Goal: Task Accomplishment & Management: Manage account settings

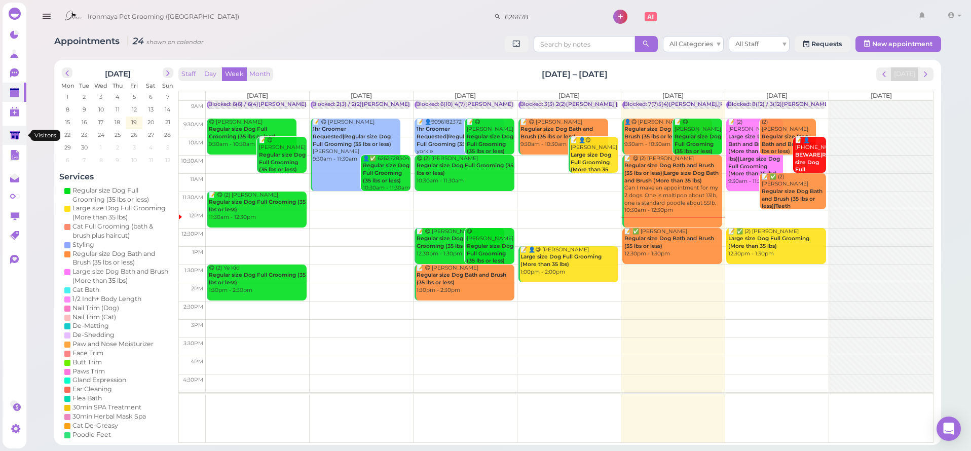
click at [10, 133] on link at bounding box center [15, 135] width 24 height 19
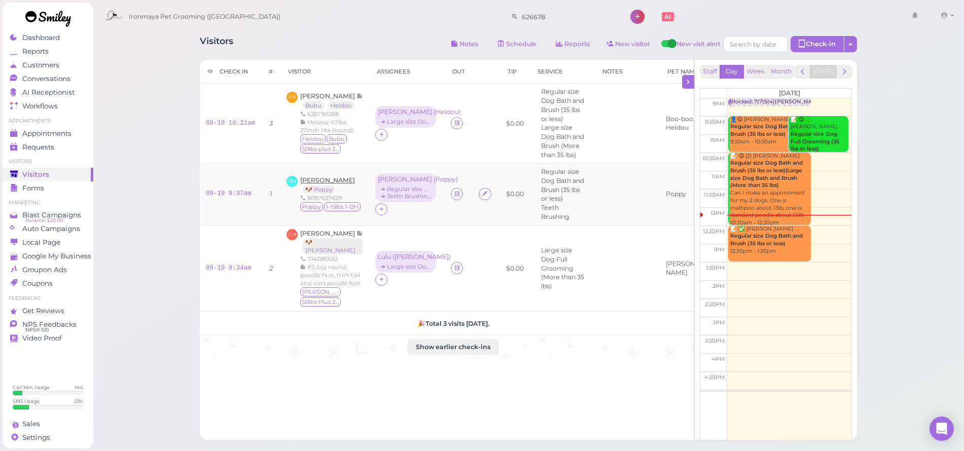
click at [325, 176] on span "[PERSON_NAME]" at bounding box center [327, 180] width 55 height 8
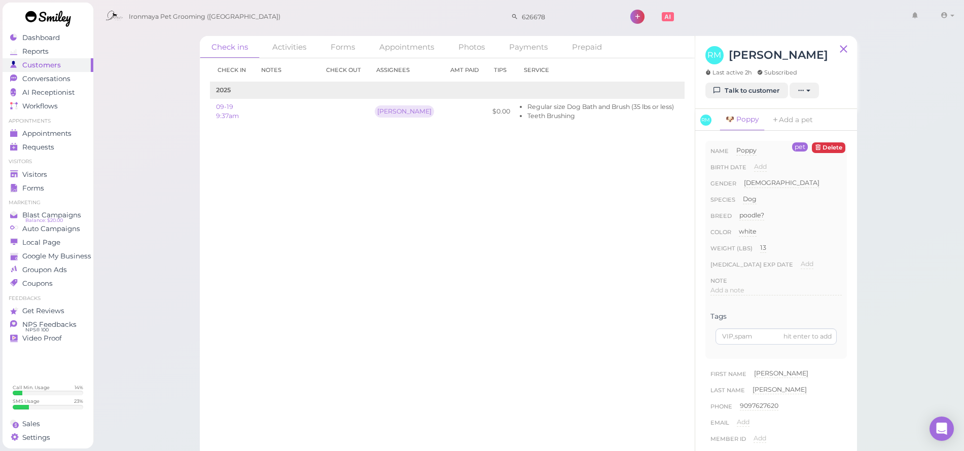
click at [774, 81] on div "RM [PERSON_NAME] Last active 2h Subscribed" at bounding box center [766, 64] width 123 height 37
click at [760, 87] on link "Talk to customer" at bounding box center [746, 91] width 83 height 16
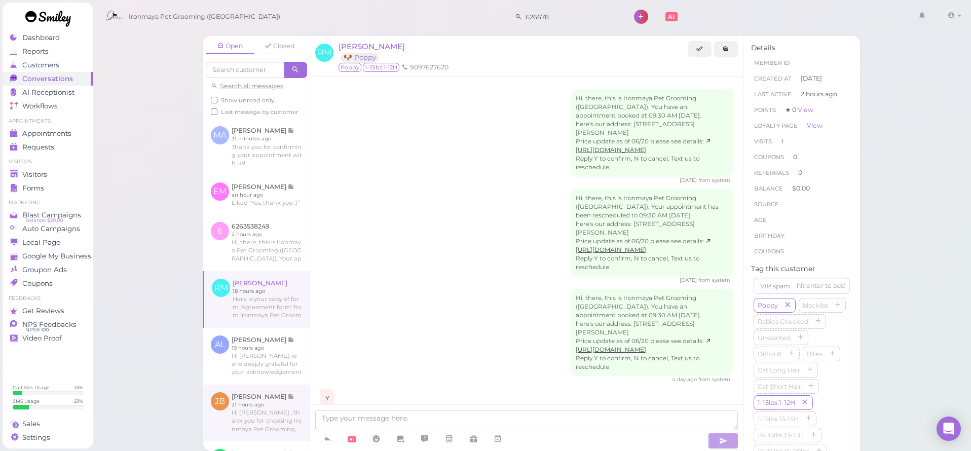
scroll to position [173, 0]
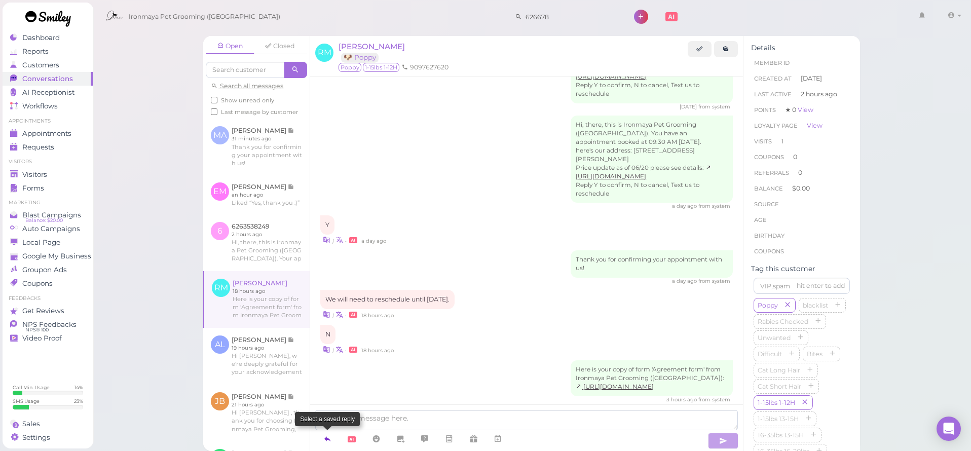
click at [326, 436] on icon at bounding box center [327, 439] width 8 height 10
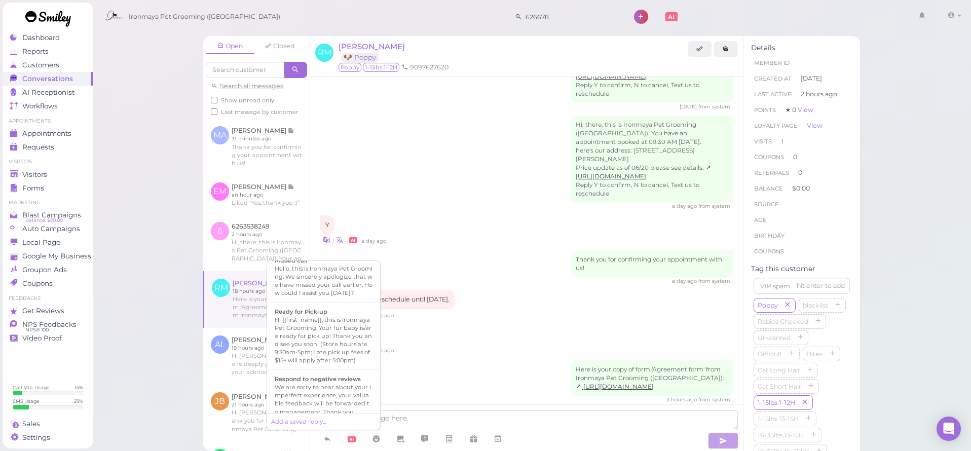
scroll to position [283, 0]
click at [341, 348] on div "Hi {{first_name}}, this is Ironmaya Pet Grooming. Your fur baby is/are ready fo…" at bounding box center [324, 324] width 98 height 49
type textarea "Hi {{first_name}}, this is Ironmaya Pet Grooming. Your fur baby is/are ready fo…"
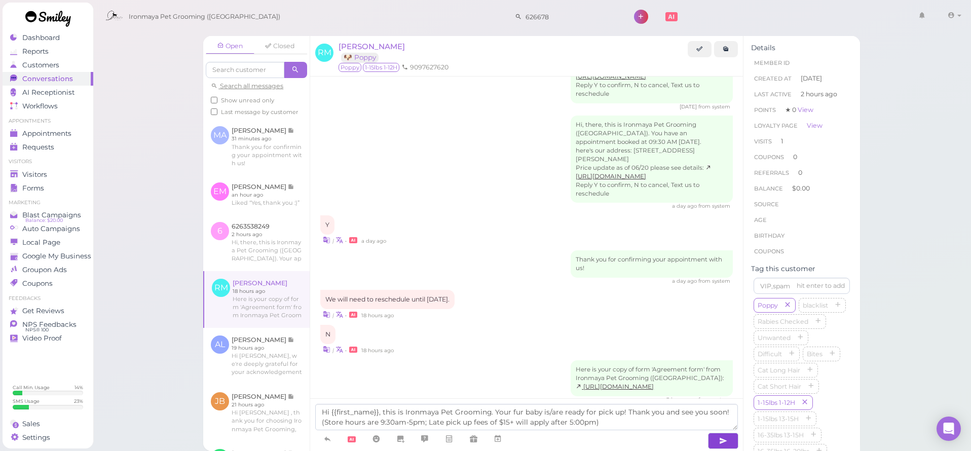
click at [727, 440] on icon "button" at bounding box center [723, 441] width 8 height 10
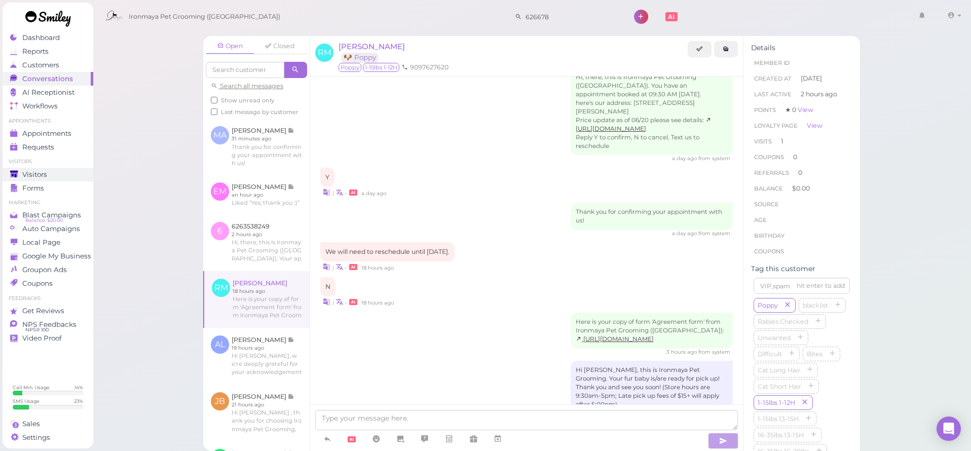
click at [32, 172] on span "Visitors" at bounding box center [34, 174] width 25 height 9
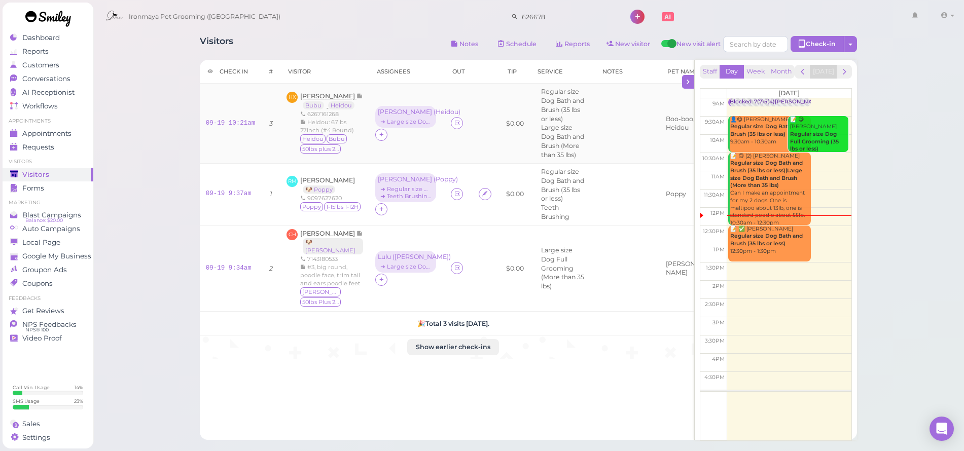
click at [322, 92] on span "[PERSON_NAME]" at bounding box center [328, 96] width 56 height 8
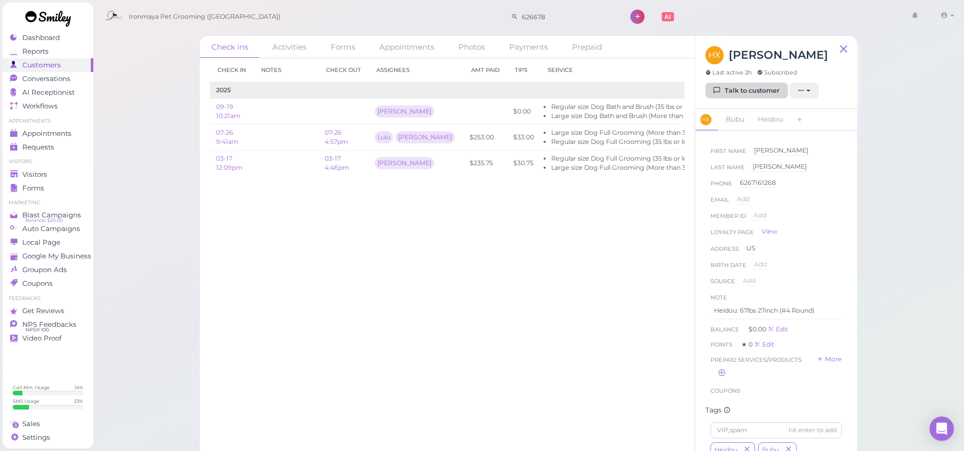
click at [716, 94] on icon at bounding box center [717, 91] width 7 height 8
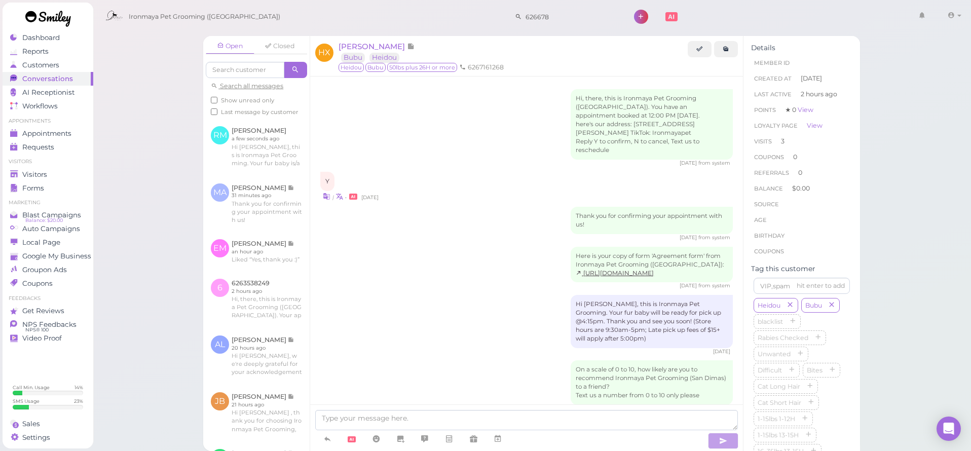
scroll to position [1335, 0]
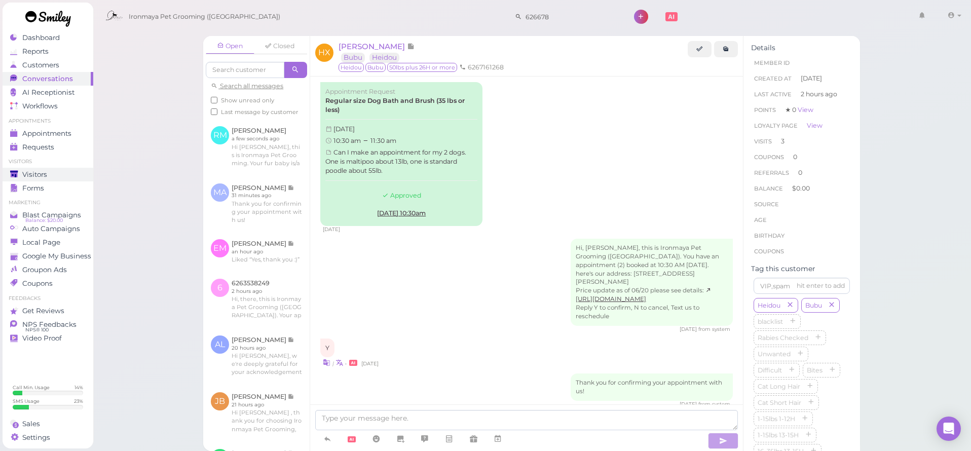
click at [59, 173] on div "Visitors" at bounding box center [46, 174] width 73 height 9
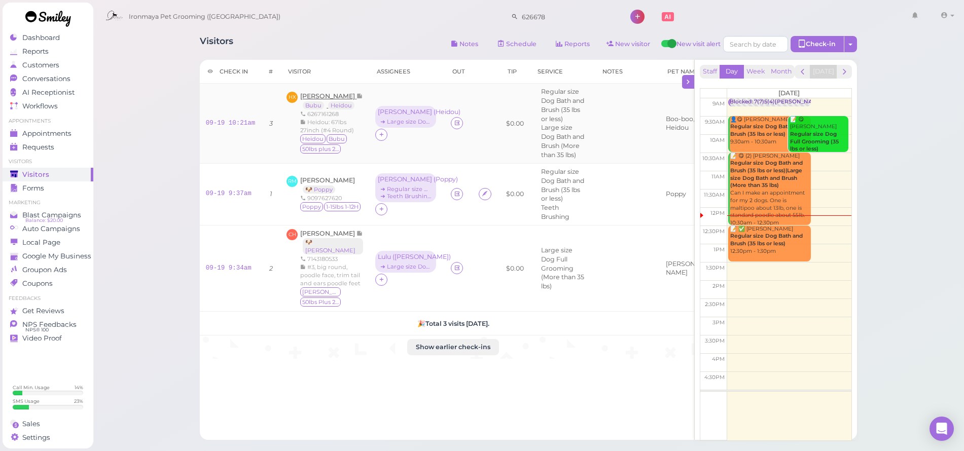
click at [324, 94] on span "[PERSON_NAME]" at bounding box center [328, 96] width 56 height 8
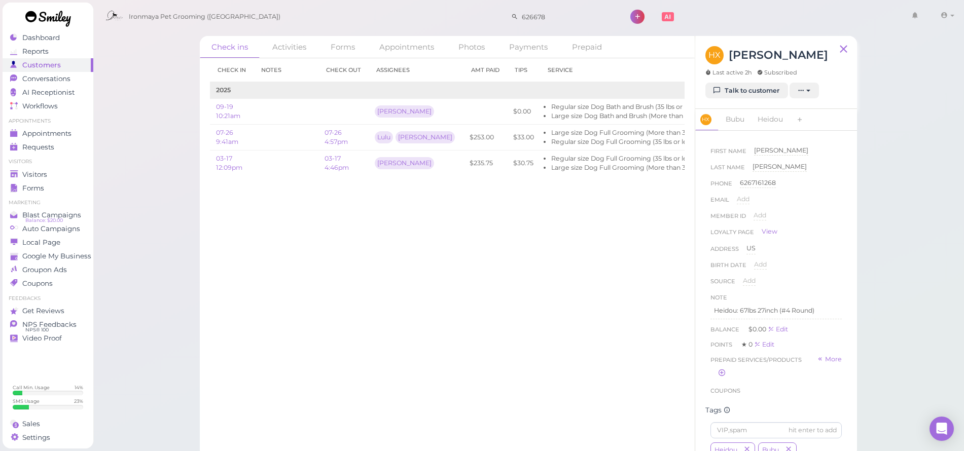
click at [716, 98] on div "HX [PERSON_NAME] Last active 2h Subscribed Talk to customer New appointment Add…" at bounding box center [776, 72] width 162 height 73
click at [722, 92] on link "Talk to customer" at bounding box center [746, 91] width 83 height 16
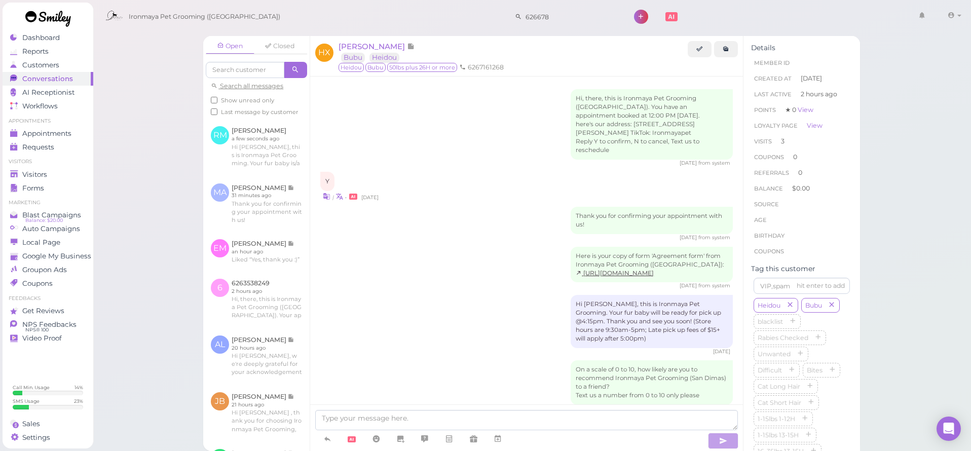
scroll to position [1335, 0]
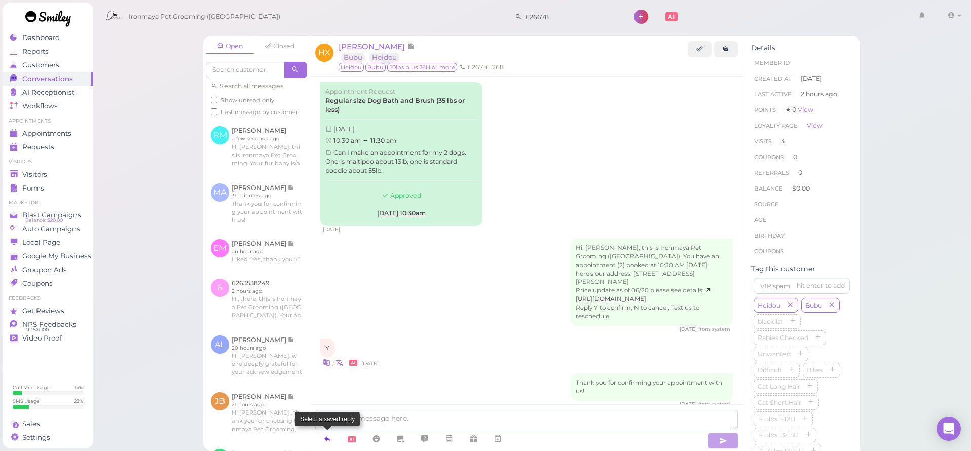
click at [328, 434] on icon at bounding box center [327, 439] width 8 height 10
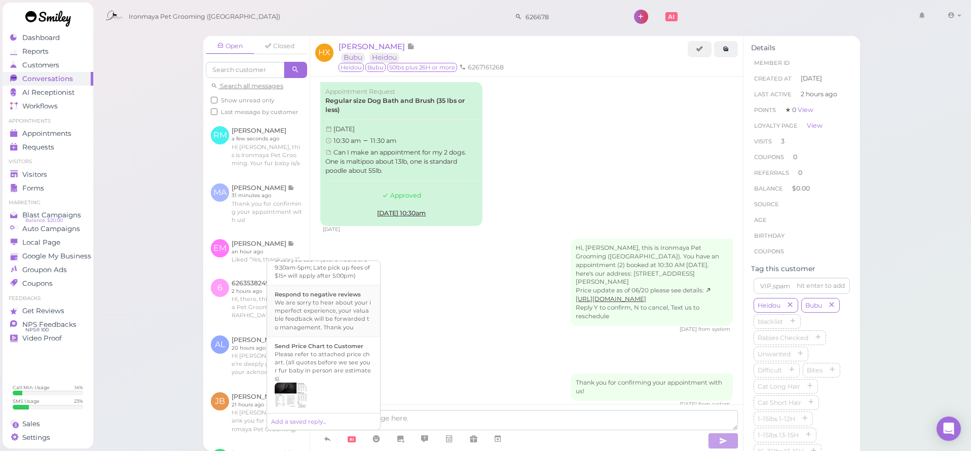
scroll to position [340, 0]
click at [336, 292] on div "Hi {{first_name}}, this is Ironmaya Pet Grooming. Your fur baby is/are ready fo…" at bounding box center [324, 267] width 98 height 49
type textarea "Hi {{first_name}}, this is Ironmaya Pet Grooming. Your fur baby is/are ready fo…"
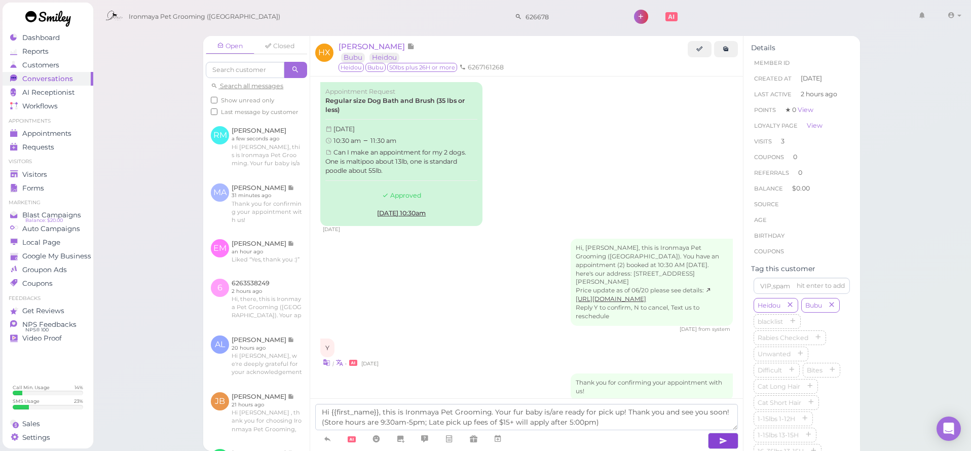
click at [728, 440] on button "button" at bounding box center [723, 441] width 30 height 16
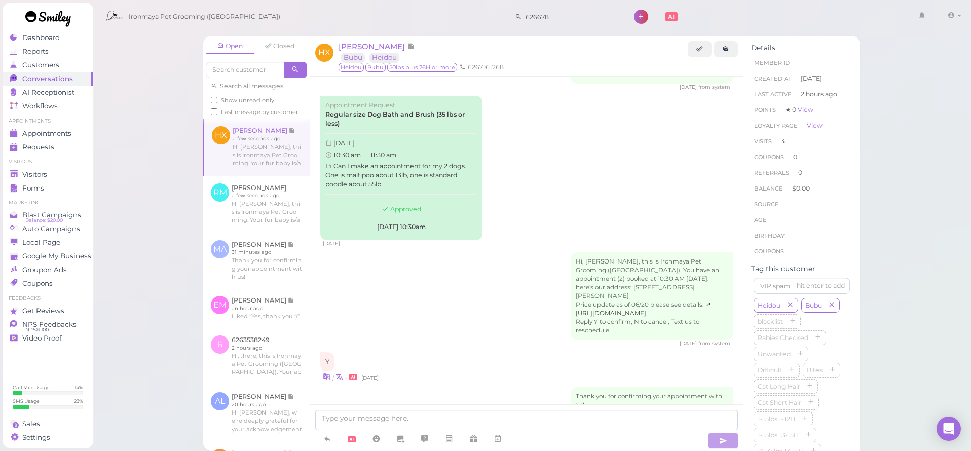
scroll to position [1425, 0]
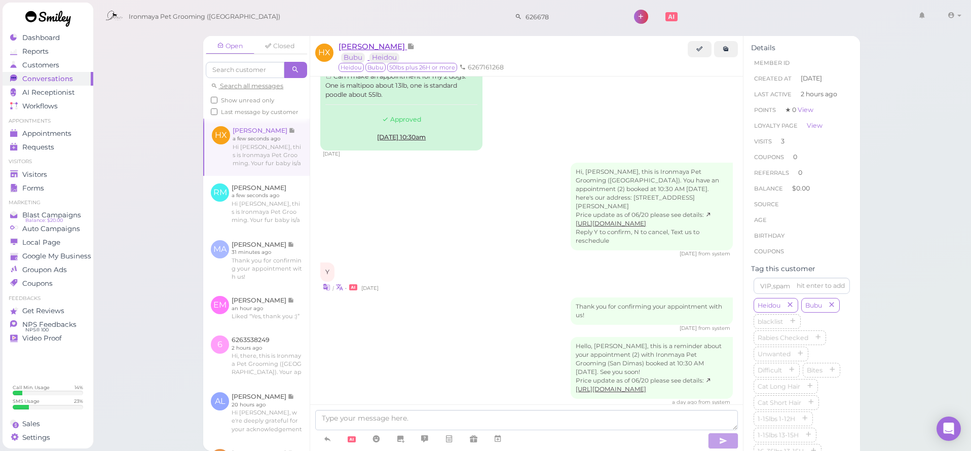
click at [350, 47] on span "[PERSON_NAME]" at bounding box center [373, 47] width 68 height 10
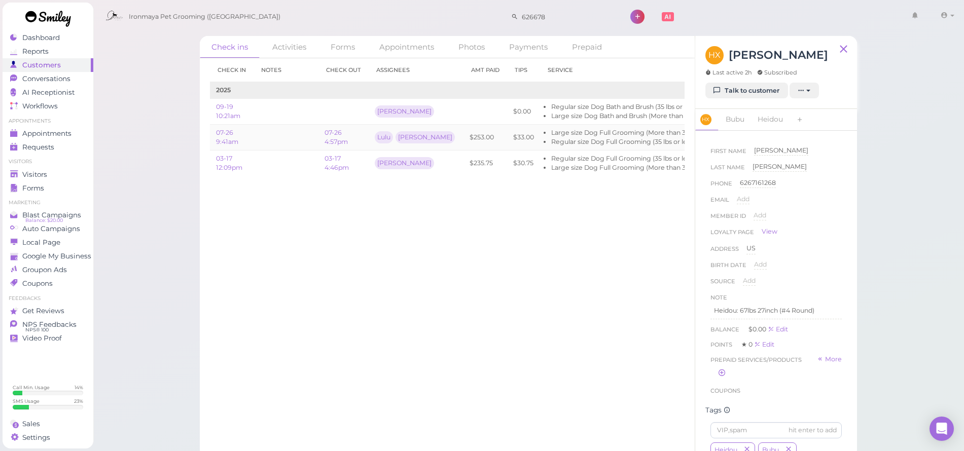
click at [235, 135] on td "07-26 9:41am" at bounding box center [232, 138] width 44 height 26
click at [330, 138] on link "07-26 4:57pm" at bounding box center [335, 137] width 23 height 17
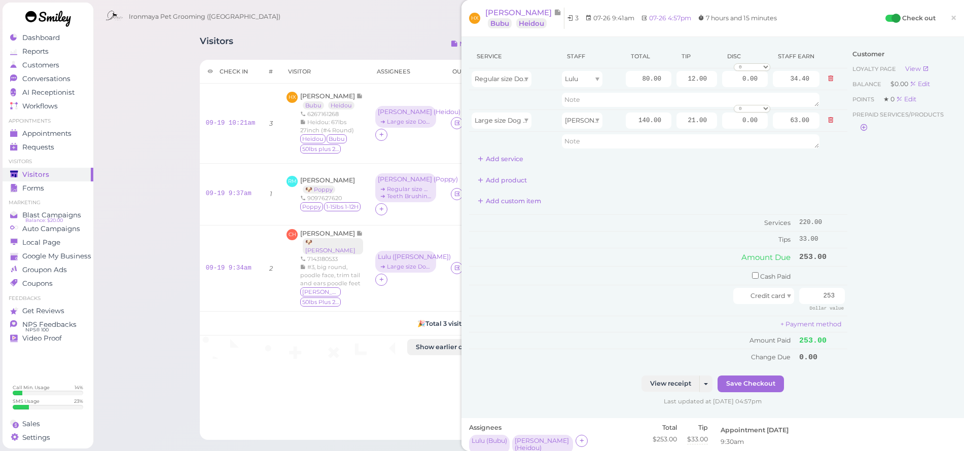
click at [951, 17] on link "×" at bounding box center [953, 19] width 19 height 24
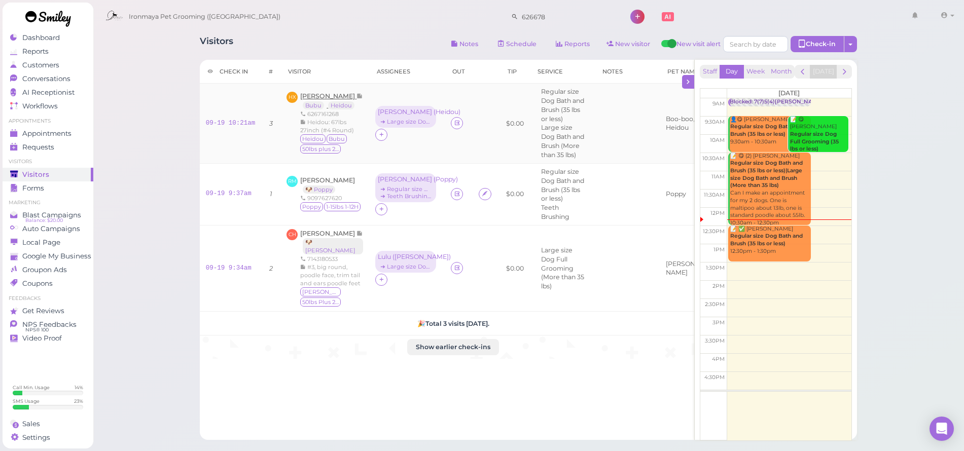
click at [322, 97] on span "[PERSON_NAME]" at bounding box center [328, 96] width 56 height 8
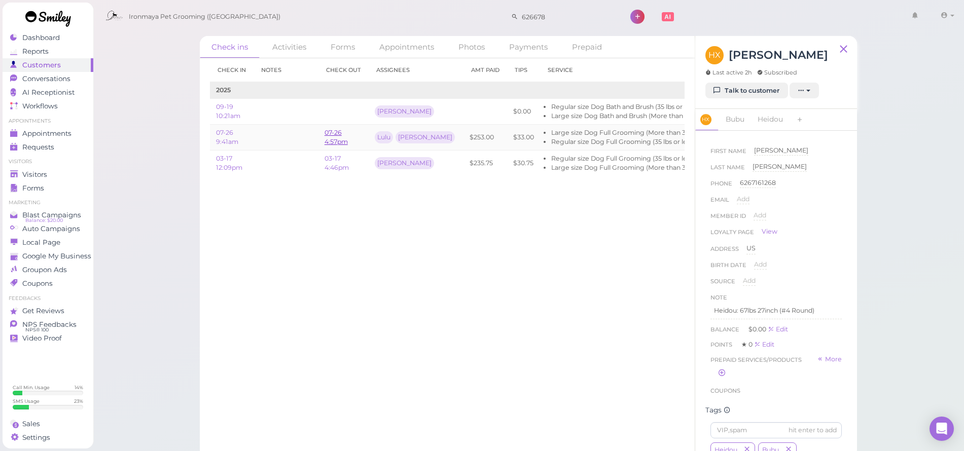
click at [340, 139] on link "07-26 4:57pm" at bounding box center [335, 137] width 23 height 17
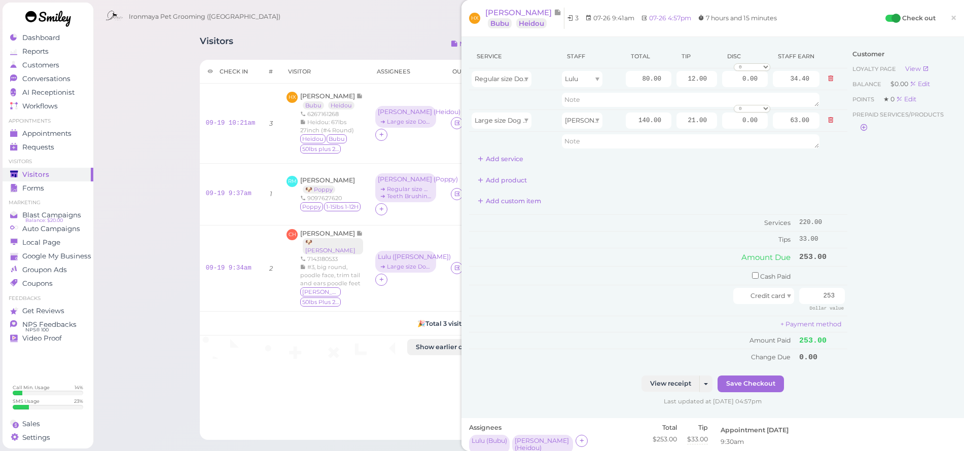
click at [950, 15] on span "×" at bounding box center [953, 18] width 7 height 14
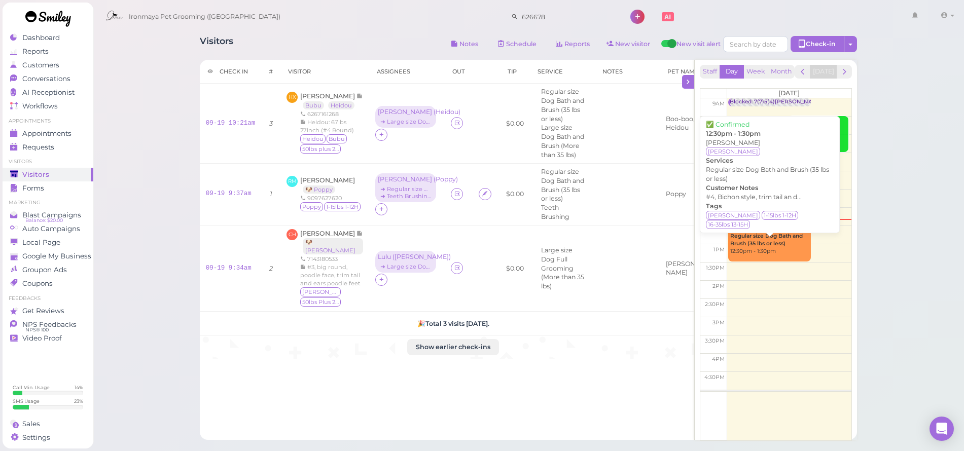
click at [774, 252] on div "📝 ✅ [PERSON_NAME] Regular size Dog Bath and Brush (35 lbs or less) 12:30pm - 1:…" at bounding box center [770, 241] width 81 height 30
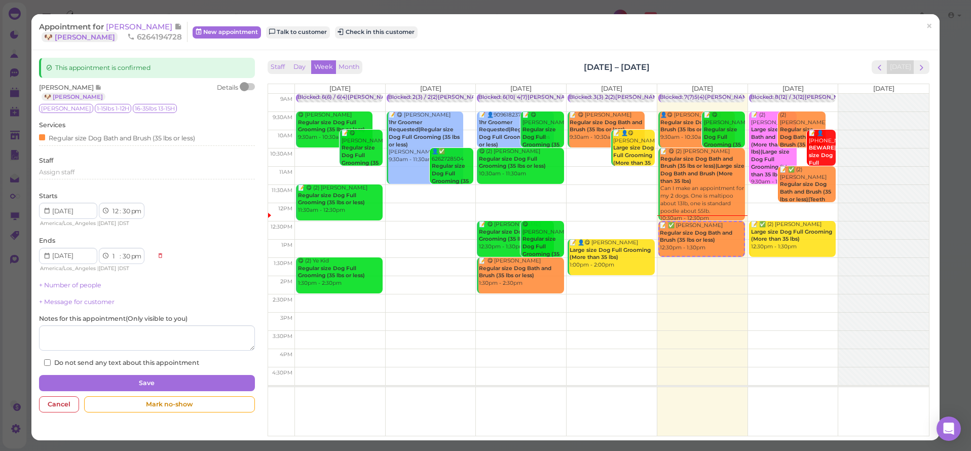
click at [142, 26] on span "[PERSON_NAME]" at bounding box center [140, 27] width 68 height 10
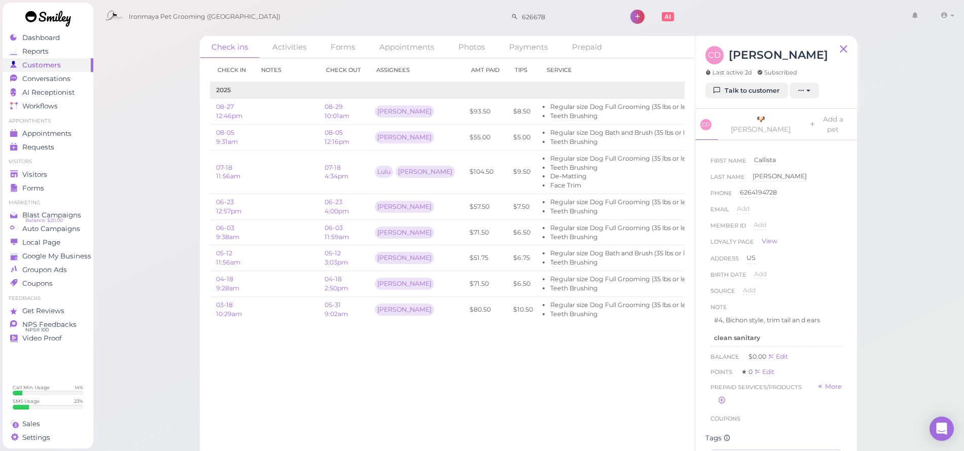
click at [414, 1] on div "Ironmaya Pet Grooming ([GEOGRAPHIC_DATA]) 626678 1" at bounding box center [529, 14] width 872 height 28
click at [71, 173] on div "Visitors" at bounding box center [46, 174] width 73 height 9
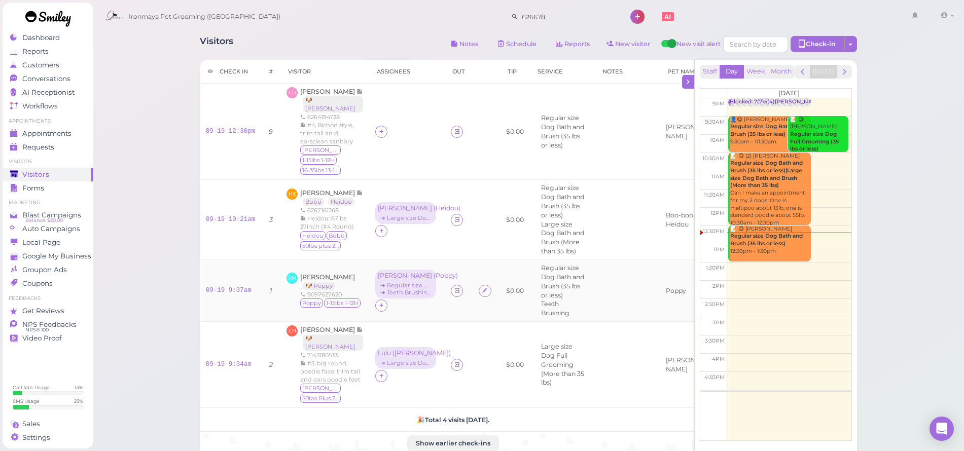
click at [329, 273] on span "[PERSON_NAME]" at bounding box center [327, 277] width 55 height 8
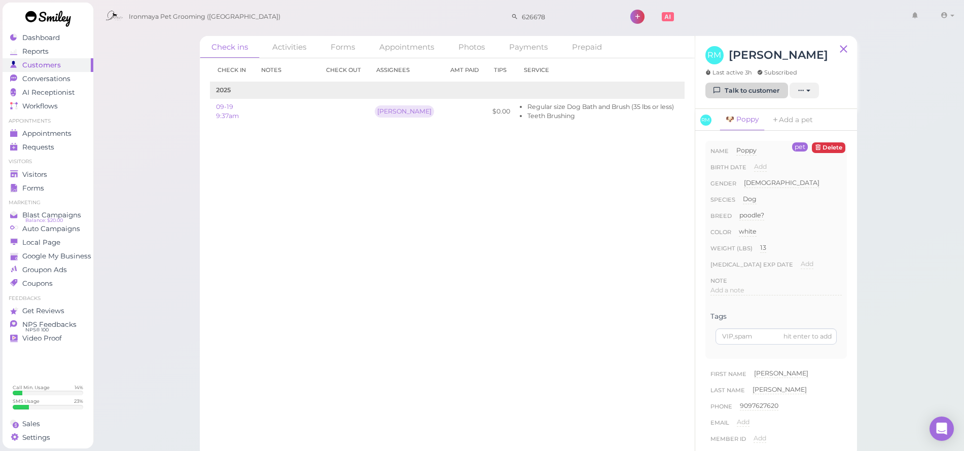
click at [709, 88] on link "Talk to customer" at bounding box center [746, 91] width 83 height 16
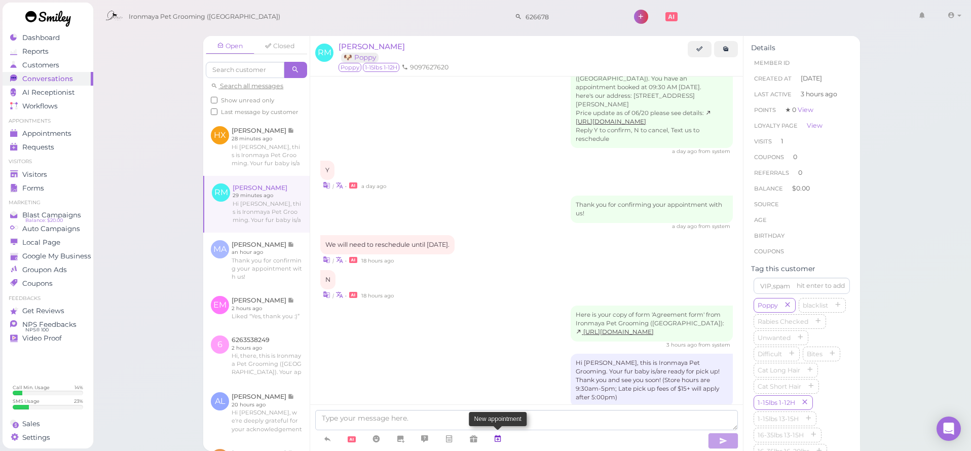
click at [500, 435] on icon at bounding box center [498, 439] width 8 height 10
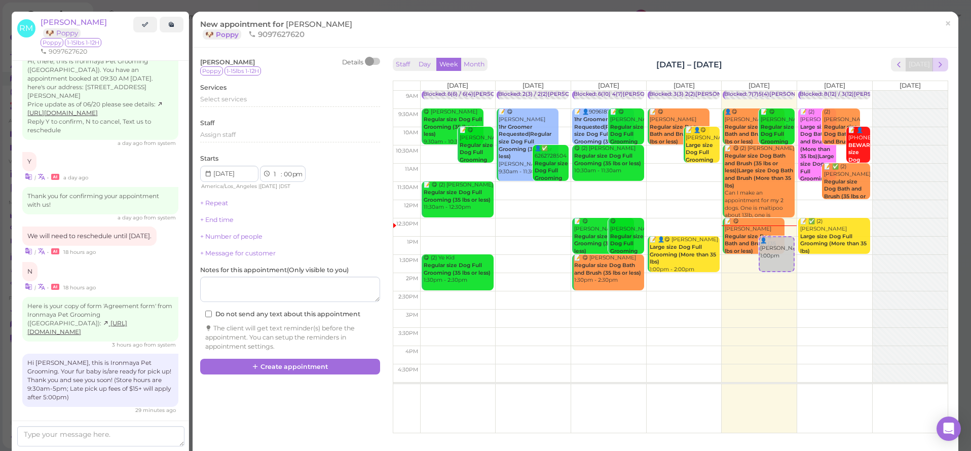
click at [936, 64] on span "next" at bounding box center [941, 65] width 10 height 10
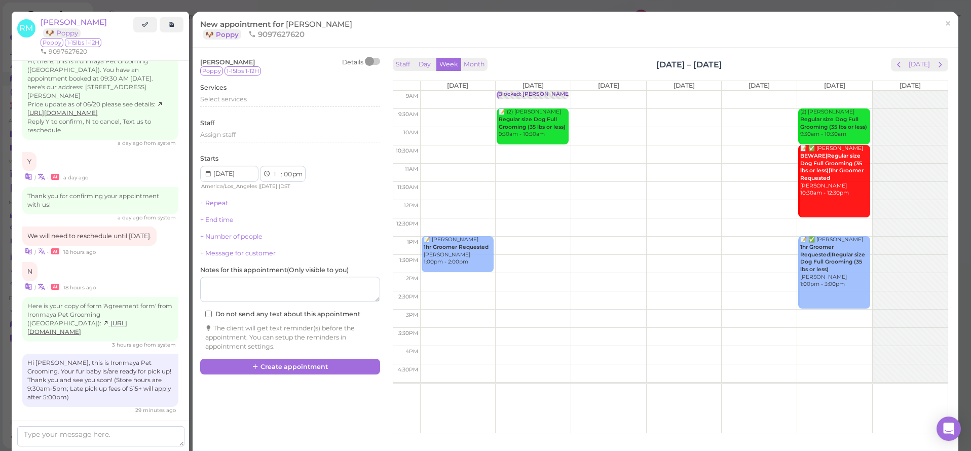
click at [936, 64] on span "next" at bounding box center [941, 65] width 10 height 10
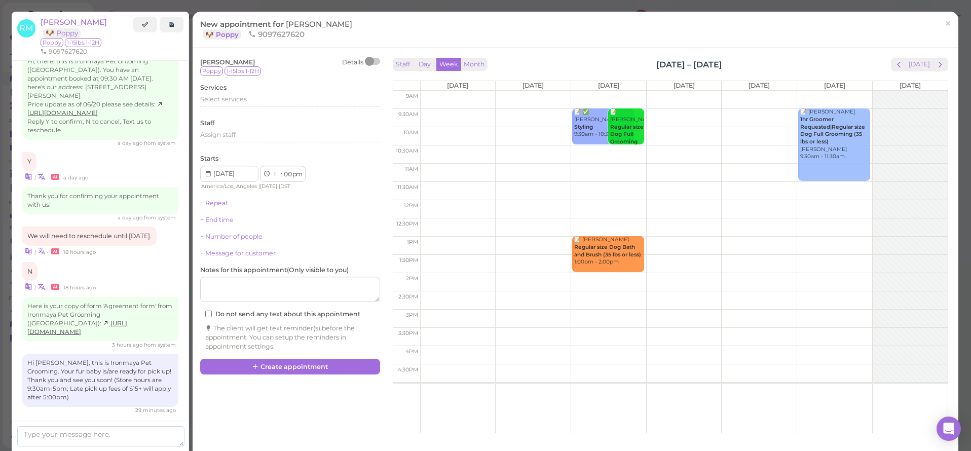
click at [936, 64] on span "next" at bounding box center [941, 65] width 10 height 10
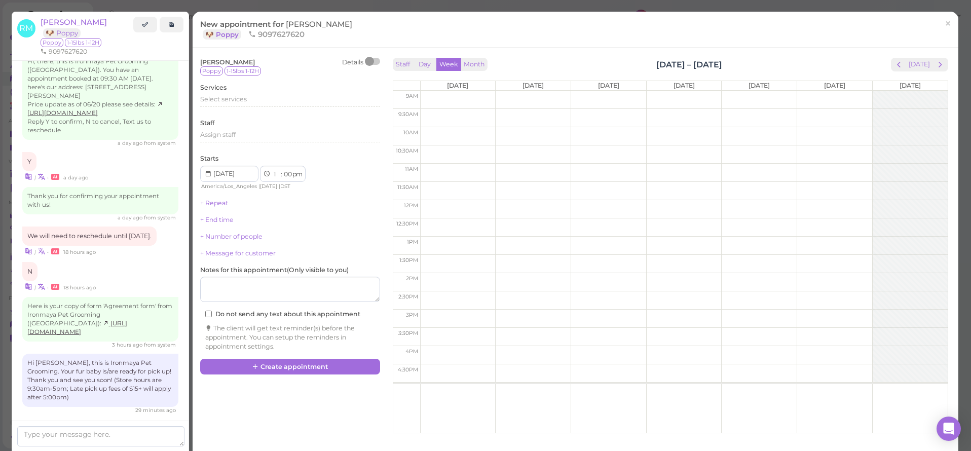
click at [936, 64] on span "next" at bounding box center [941, 65] width 10 height 10
click at [737, 113] on td at bounding box center [684, 118] width 528 height 18
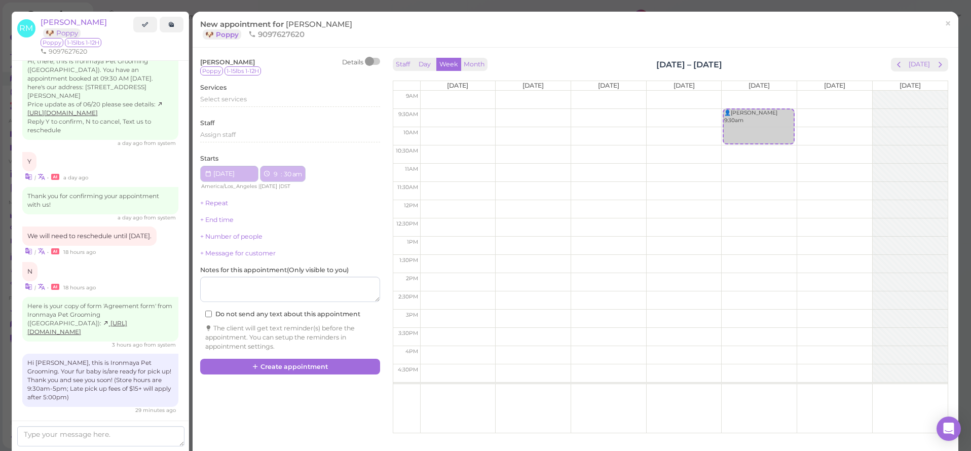
type input "[DATE]"
select select "9"
select select "30"
select select "am"
click at [246, 99] on span "Select services" at bounding box center [223, 99] width 47 height 8
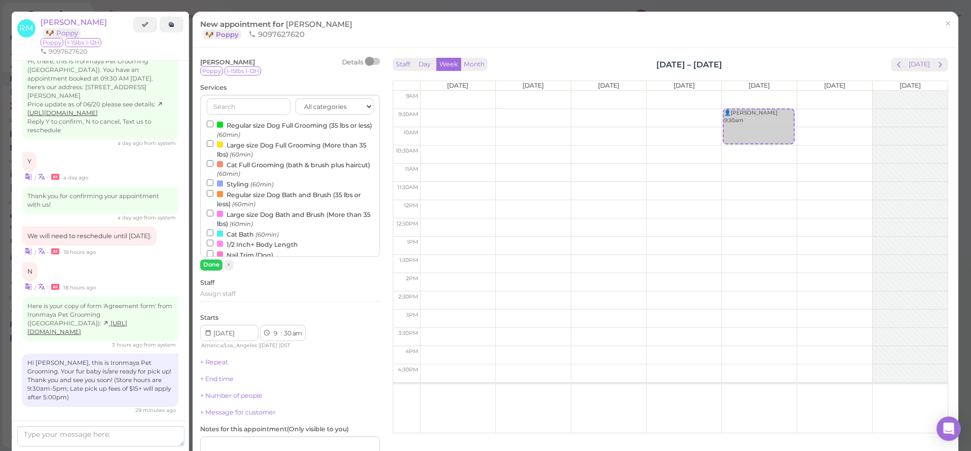
click at [240, 132] on small "(60min)" at bounding box center [228, 134] width 23 height 7
click at [213, 127] on input "Regular size Dog Full Grooming (35 lbs or less) (60min)" at bounding box center [210, 124] width 7 height 7
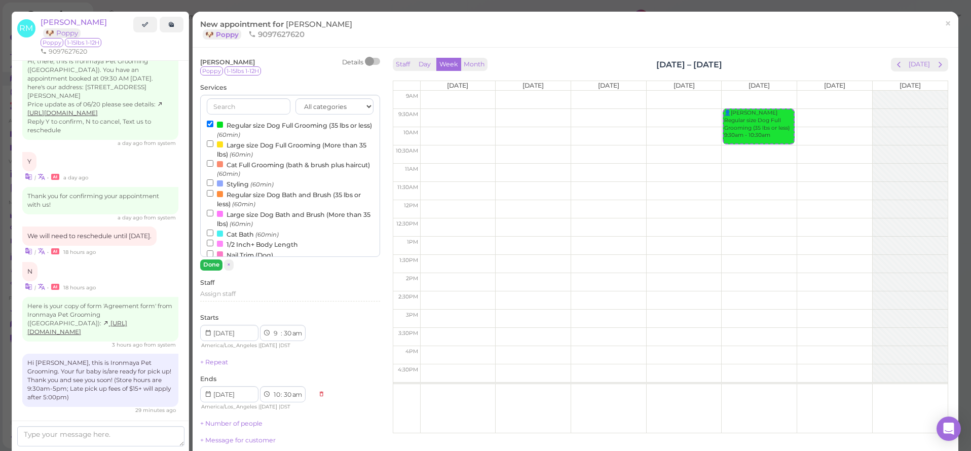
click at [215, 264] on button "Done" at bounding box center [211, 265] width 22 height 11
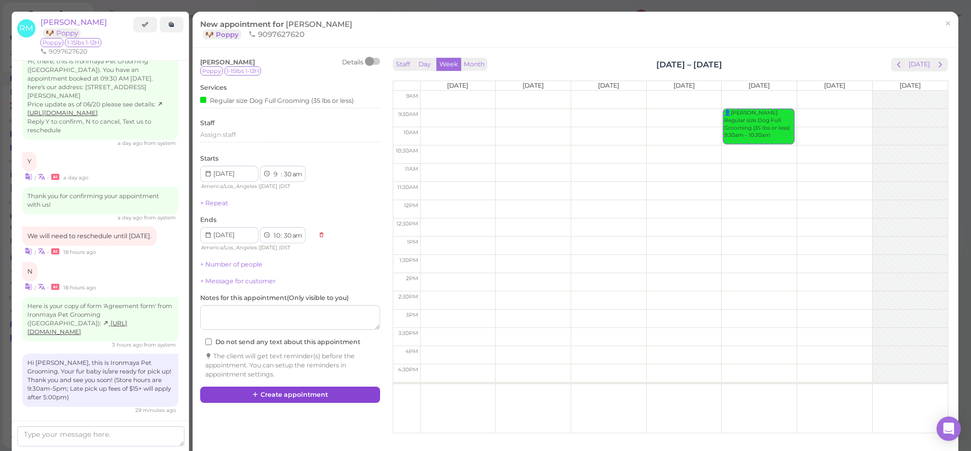
click at [294, 387] on button "Create appointment" at bounding box center [290, 395] width 180 height 16
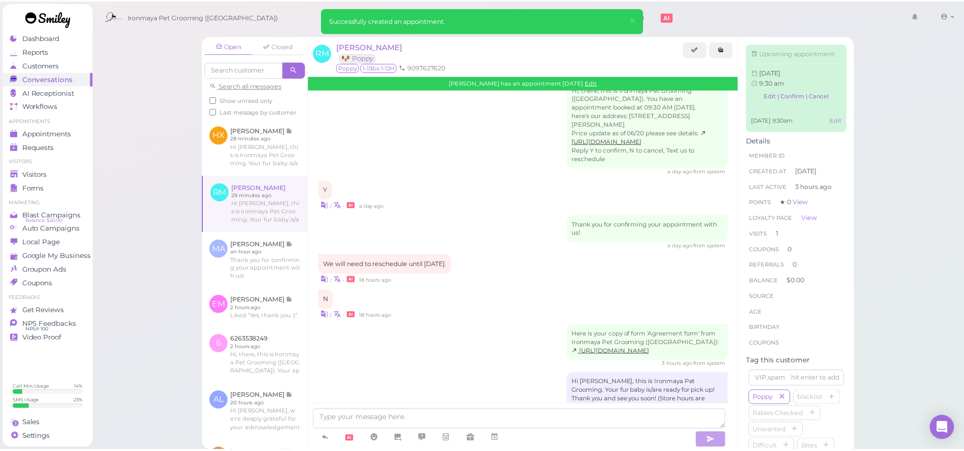
scroll to position [328, 0]
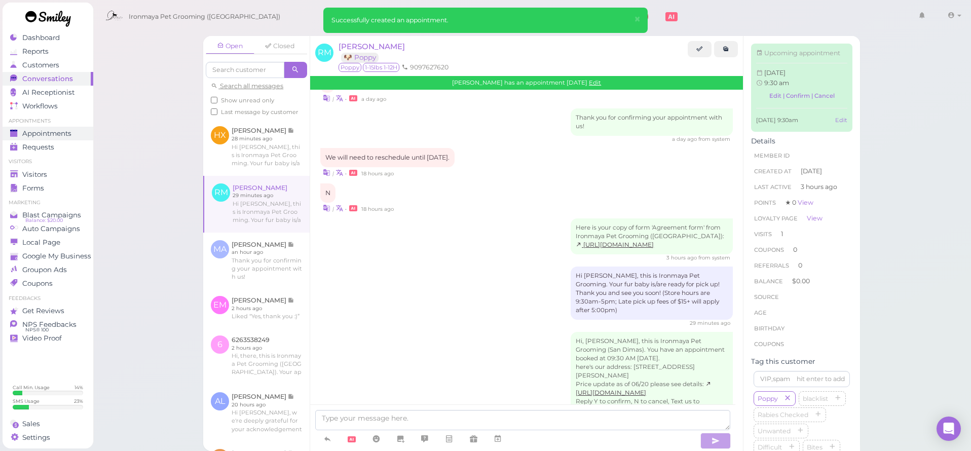
click at [37, 136] on span "Appointments" at bounding box center [46, 133] width 49 height 9
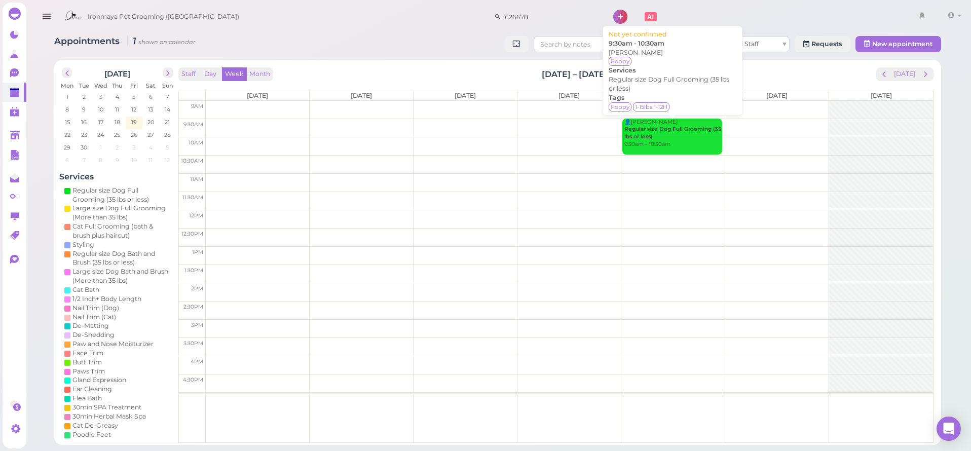
click at [706, 133] on div "👤[PERSON_NAME] Regular size Dog Full Grooming (35 lbs or less) 9:30am - 10:30am" at bounding box center [673, 134] width 98 height 30
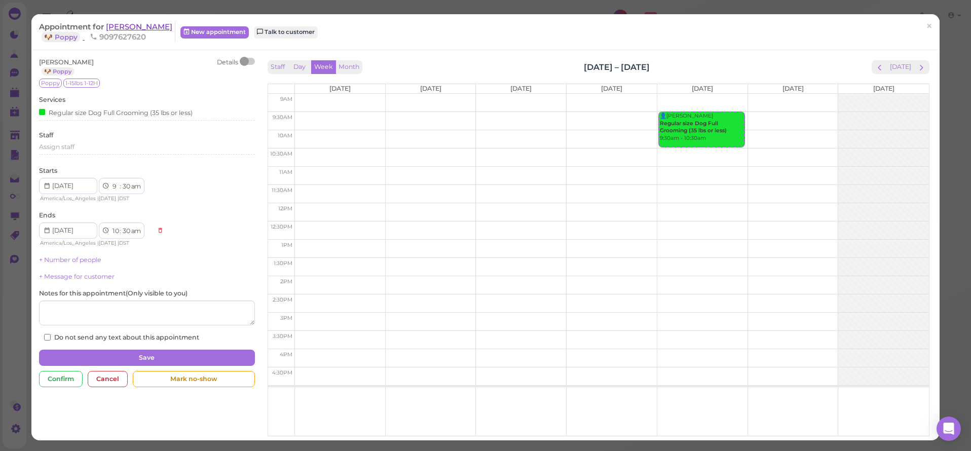
click at [141, 26] on span "[PERSON_NAME]" at bounding box center [139, 27] width 66 height 10
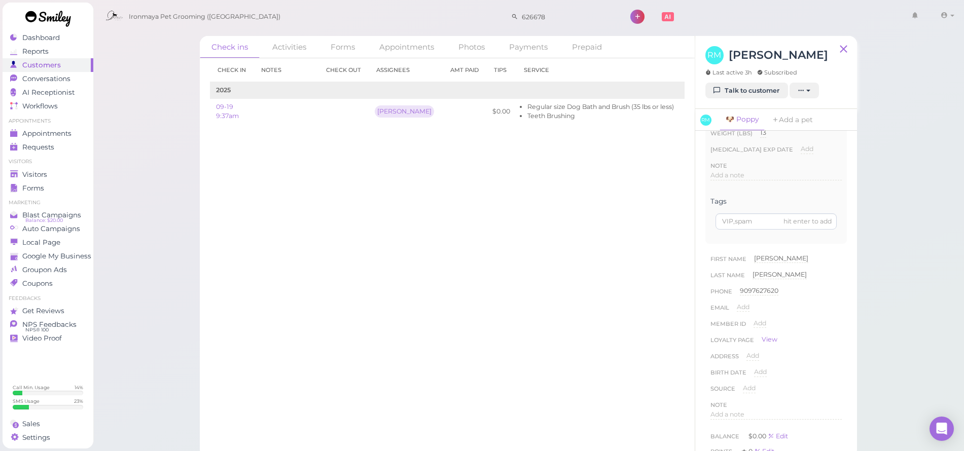
scroll to position [131, 0]
click at [729, 399] on span "Add a note" at bounding box center [727, 399] width 34 height 8
click at [720, 389] on button "Done" at bounding box center [721, 389] width 22 height 11
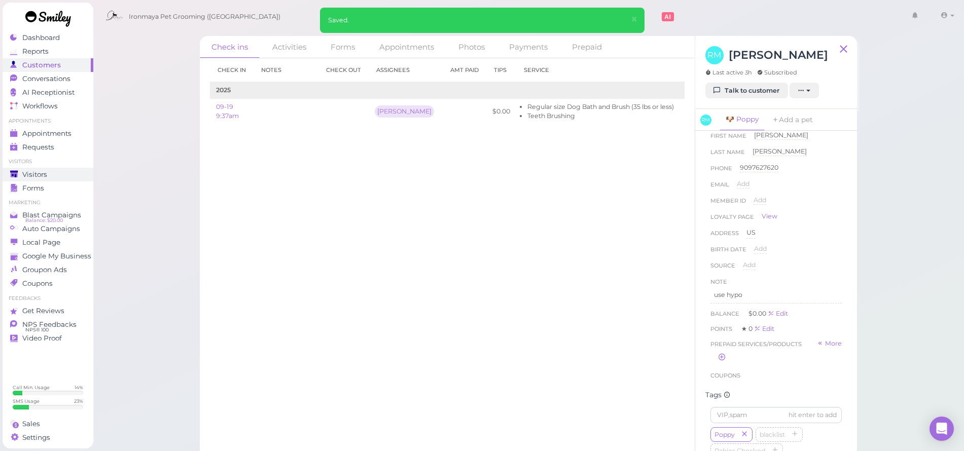
click at [67, 173] on div "Visitors" at bounding box center [46, 174] width 73 height 9
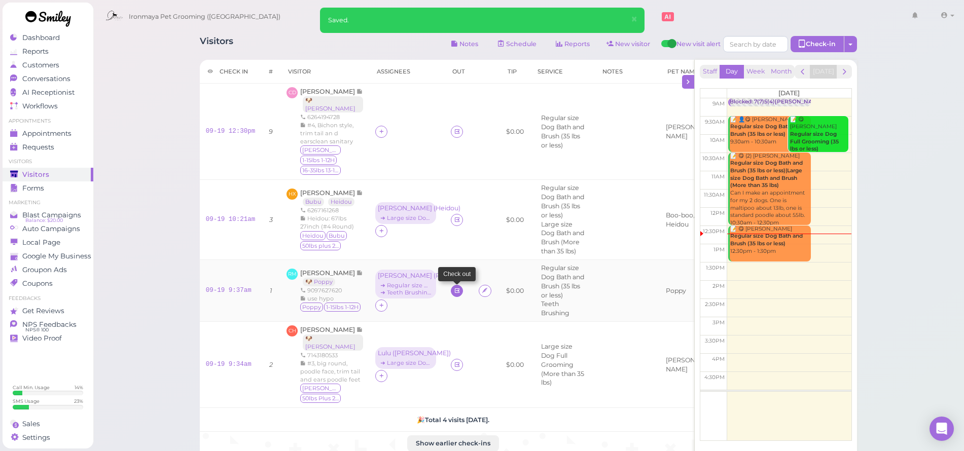
click at [461, 285] on link at bounding box center [457, 291] width 12 height 12
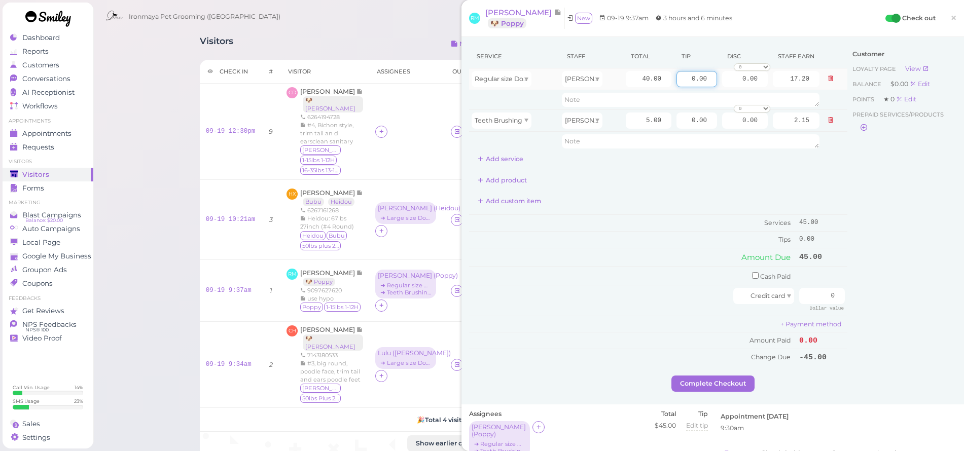
click at [676, 83] on input "0.00" at bounding box center [696, 79] width 41 height 16
type input "10"
click at [836, 233] on td "0.00" at bounding box center [821, 240] width 51 height 16
click at [751, 272] on td "Cash Paid" at bounding box center [632, 276] width 327 height 19
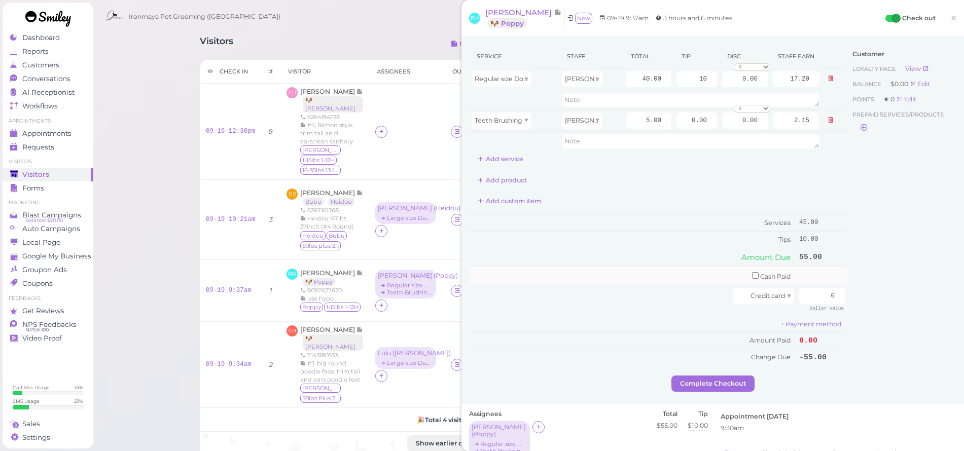
click at [740, 272] on td "Cash Paid" at bounding box center [632, 276] width 327 height 19
click at [752, 275] on input "checkbox" at bounding box center [755, 275] width 7 height 7
checkbox input "true"
click at [820, 275] on input "0" at bounding box center [822, 277] width 46 height 16
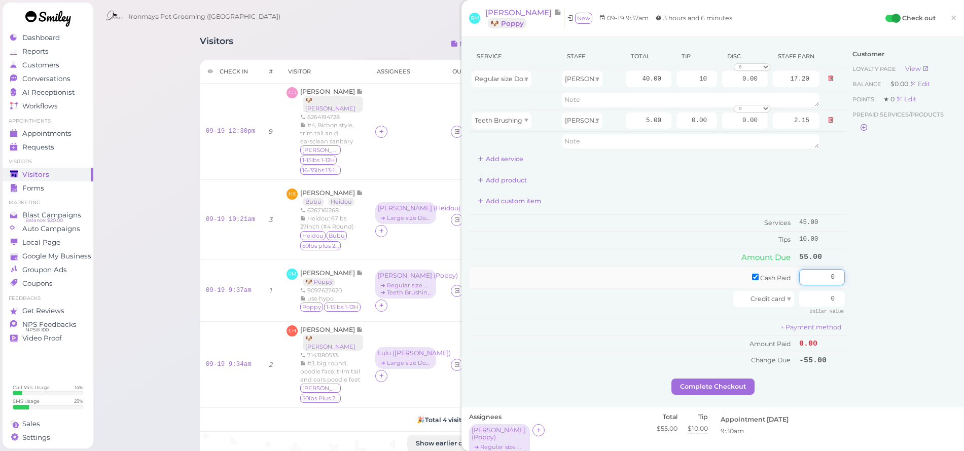
click at [820, 275] on input "0" at bounding box center [822, 277] width 46 height 16
type input "55"
click at [886, 282] on div "Customer Loyalty page View Balance $0.00 Edit Points ★ 0 Edit Prepaid services/…" at bounding box center [901, 212] width 109 height 334
click at [707, 384] on button "Complete Checkout" at bounding box center [712, 387] width 83 height 16
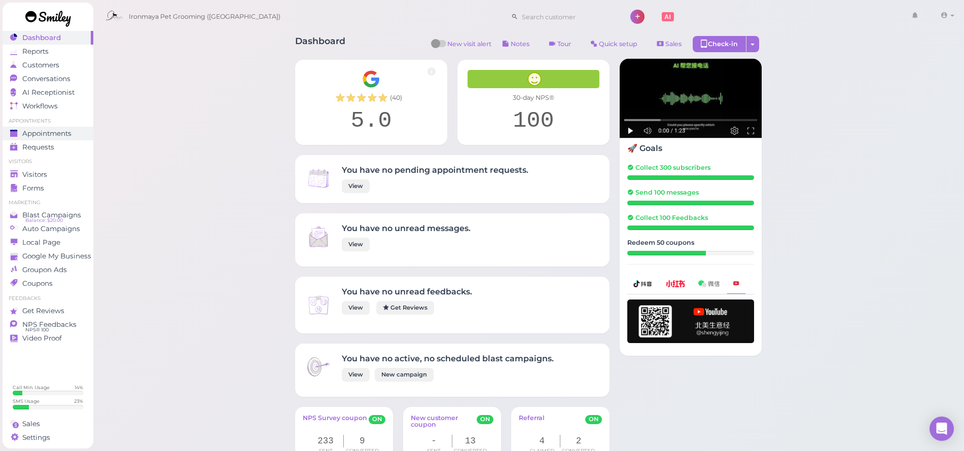
click at [59, 134] on span "Appointments" at bounding box center [46, 133] width 49 height 9
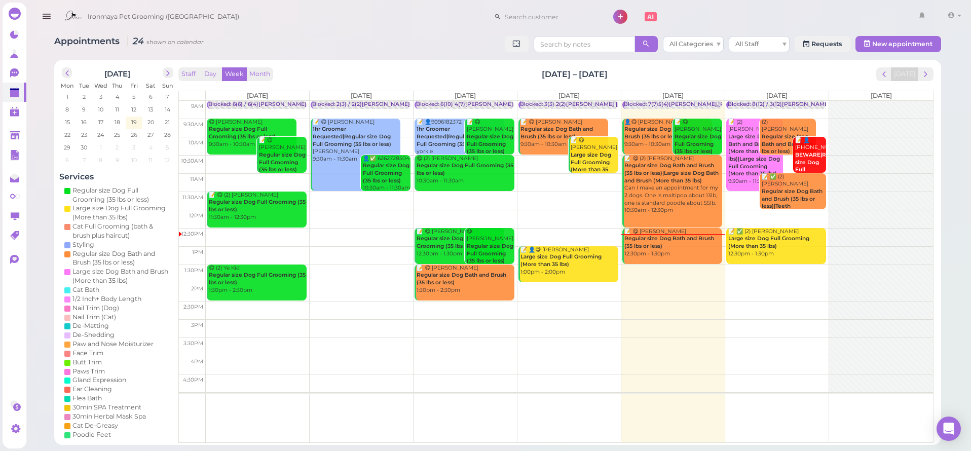
click at [218, 1] on div "Ironmaya Pet Grooming (San Dimas) 1 Account" at bounding box center [499, 14] width 947 height 28
click at [217, 1] on div "Ironmaya Pet Grooming (San Dimas) 1 Account" at bounding box center [499, 14] width 947 height 28
